Goal: Find specific page/section: Find specific page/section

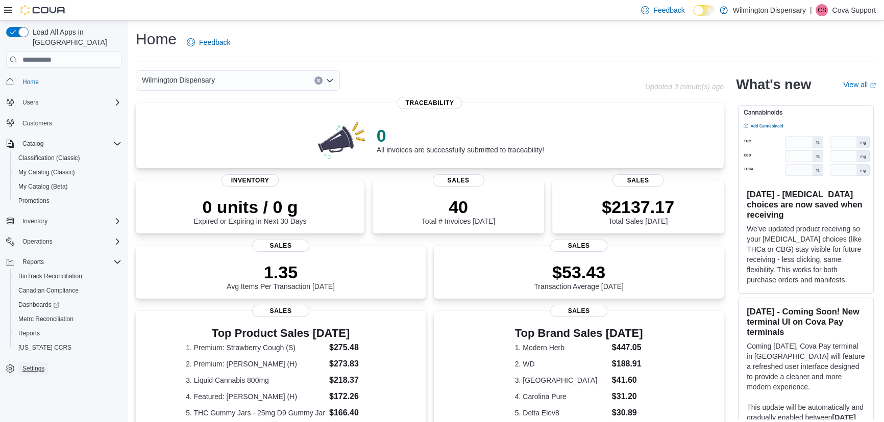
drag, startPoint x: 30, startPoint y: 352, endPoint x: 33, endPoint y: 347, distance: 6.7
click at [30, 363] on span "Settings" at bounding box center [33, 369] width 22 height 12
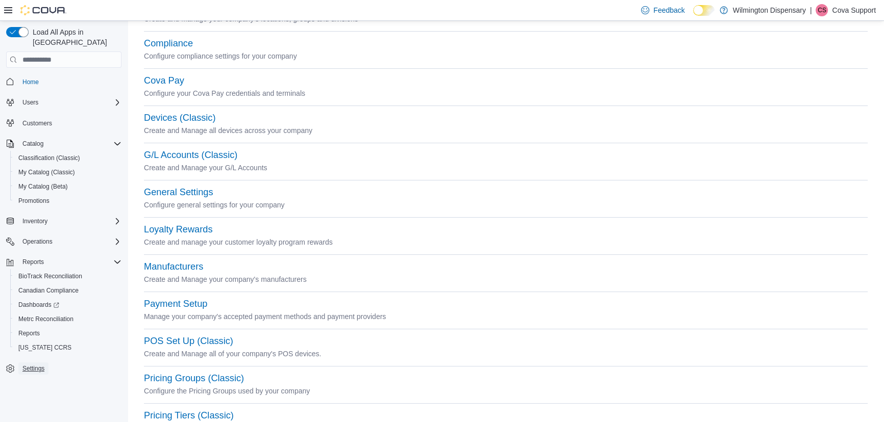
scroll to position [139, 0]
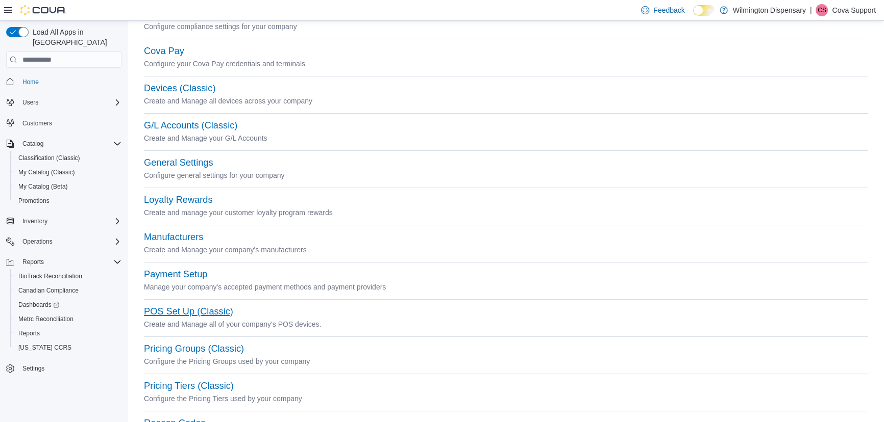
click at [189, 307] on button "POS Set Up (Classic)" at bounding box center [188, 312] width 89 height 11
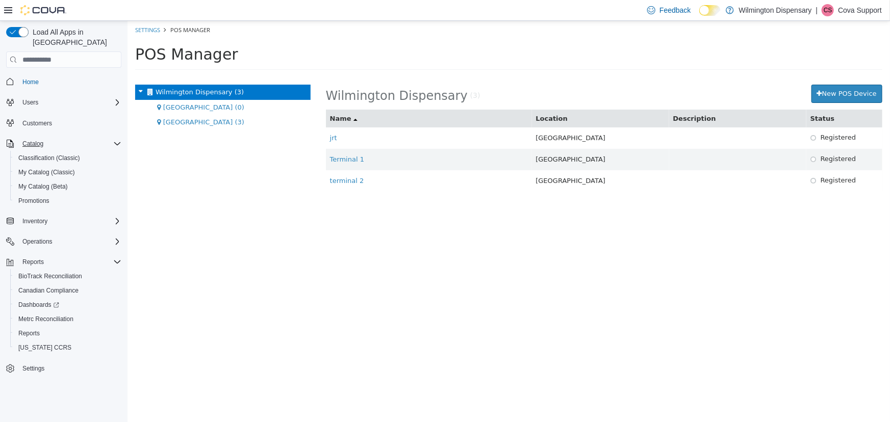
click at [82, 138] on div "Catalog" at bounding box center [69, 144] width 103 height 12
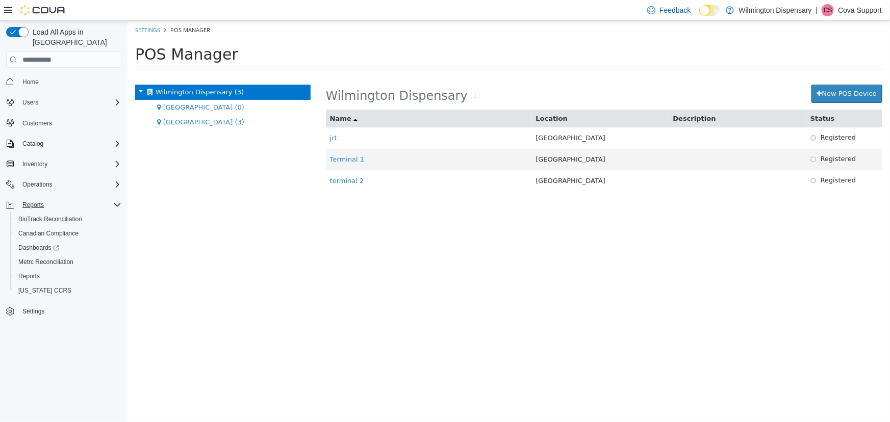
click at [87, 199] on div "Reports" at bounding box center [69, 205] width 103 height 12
